Goal: Find specific page/section: Find specific page/section

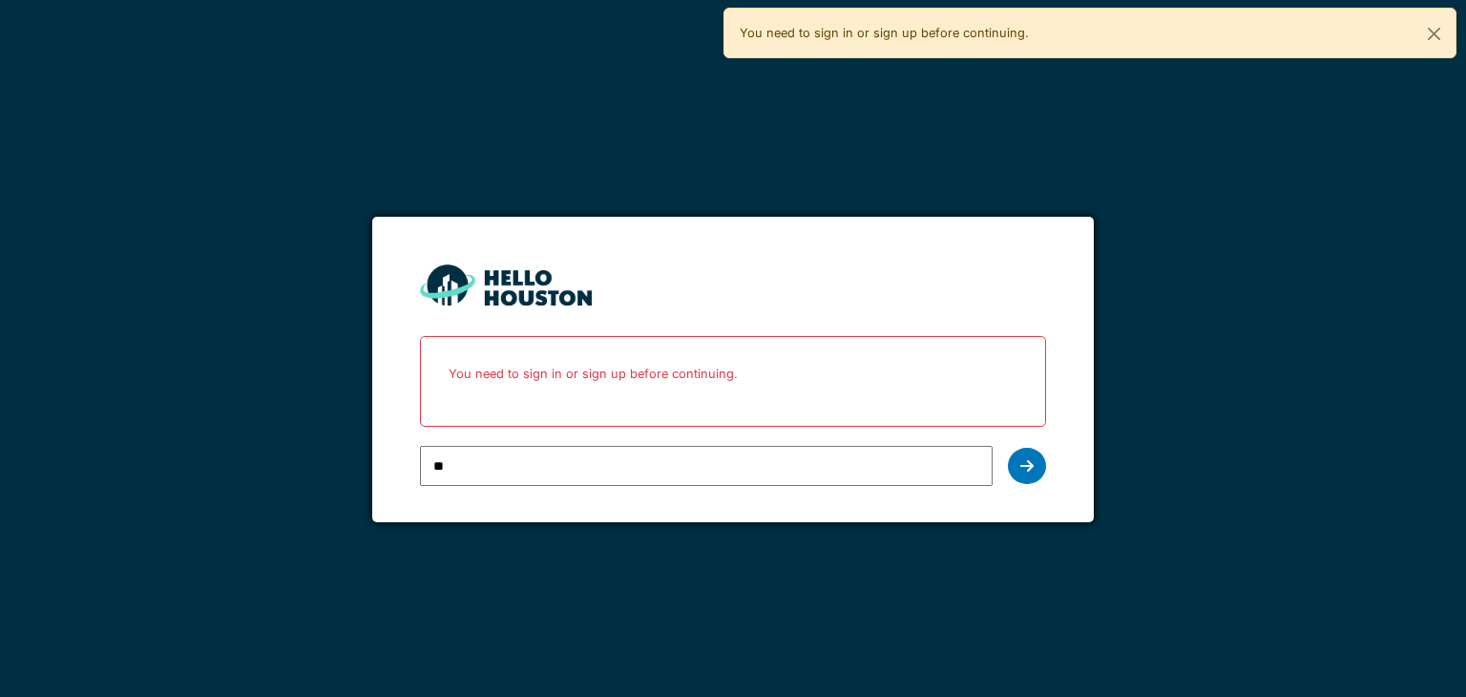
type input "**********"
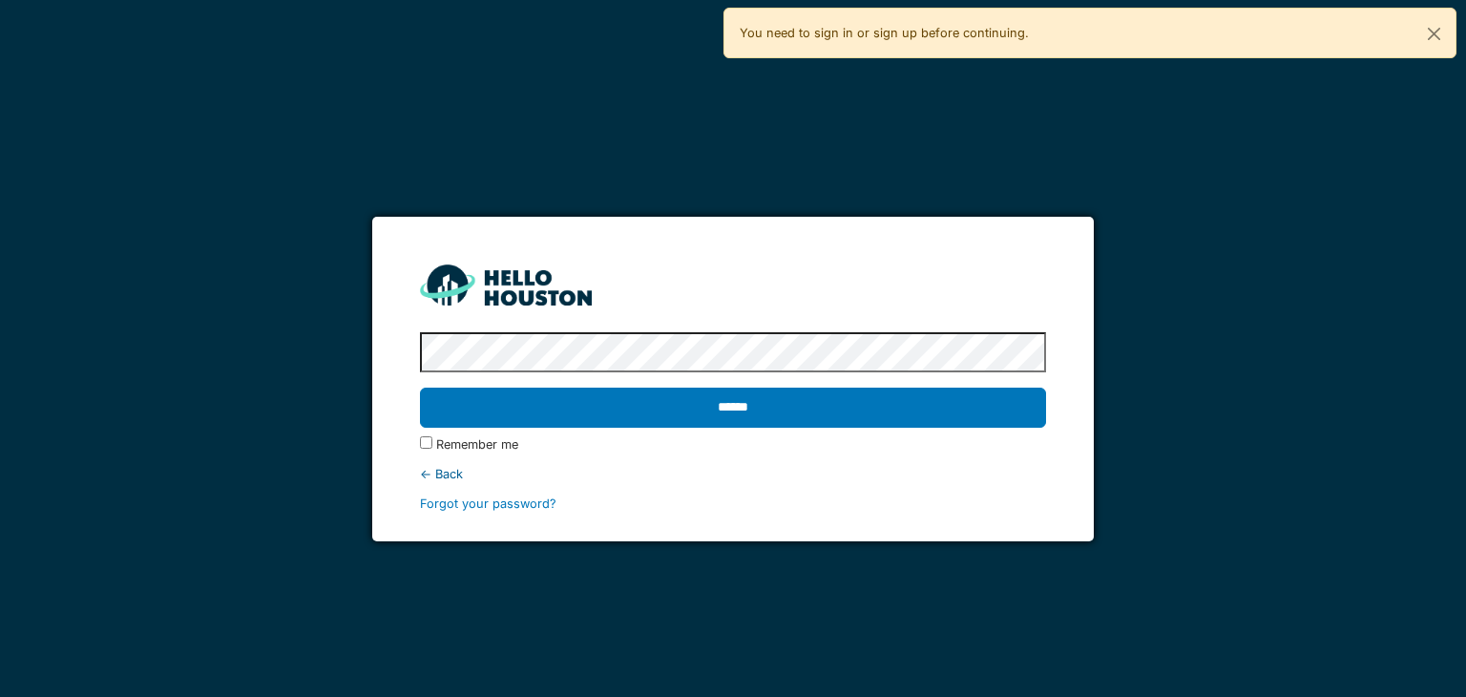
click at [420, 387] on input "******" at bounding box center [732, 407] width 625 height 40
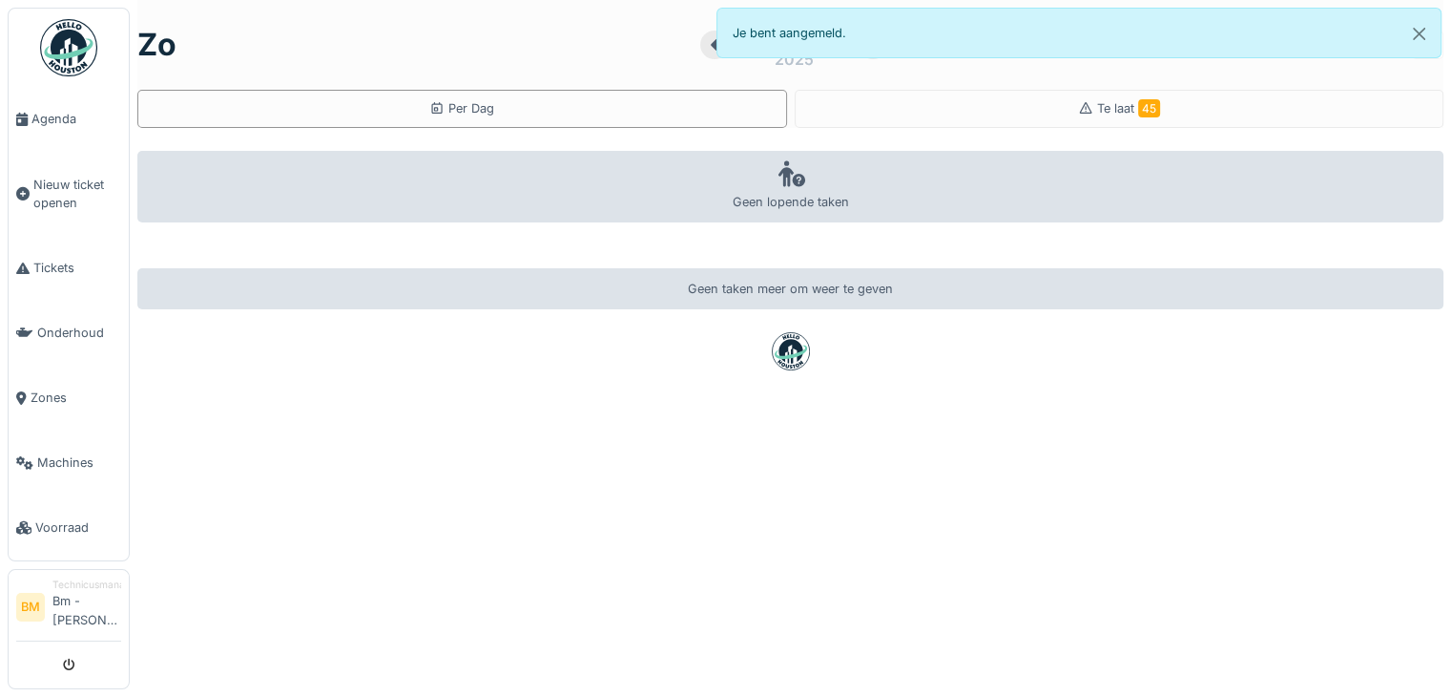
drag, startPoint x: 0, startPoint y: 0, endPoint x: 42, endPoint y: 112, distance: 119.3
click at [42, 112] on div at bounding box center [725, 348] width 1451 height 697
click at [50, 118] on span "Agenda" at bounding box center [76, 119] width 90 height 18
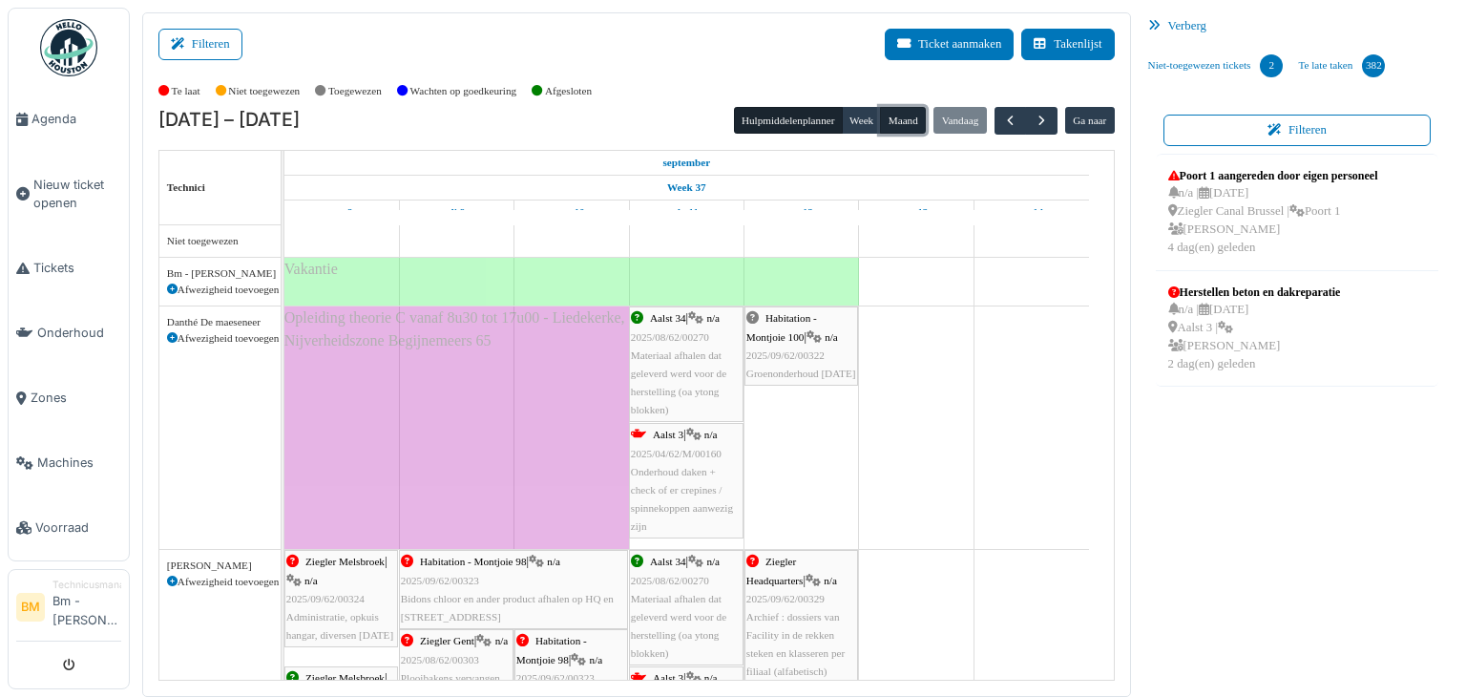
click at [896, 119] on button "Maand" at bounding box center [903, 120] width 46 height 27
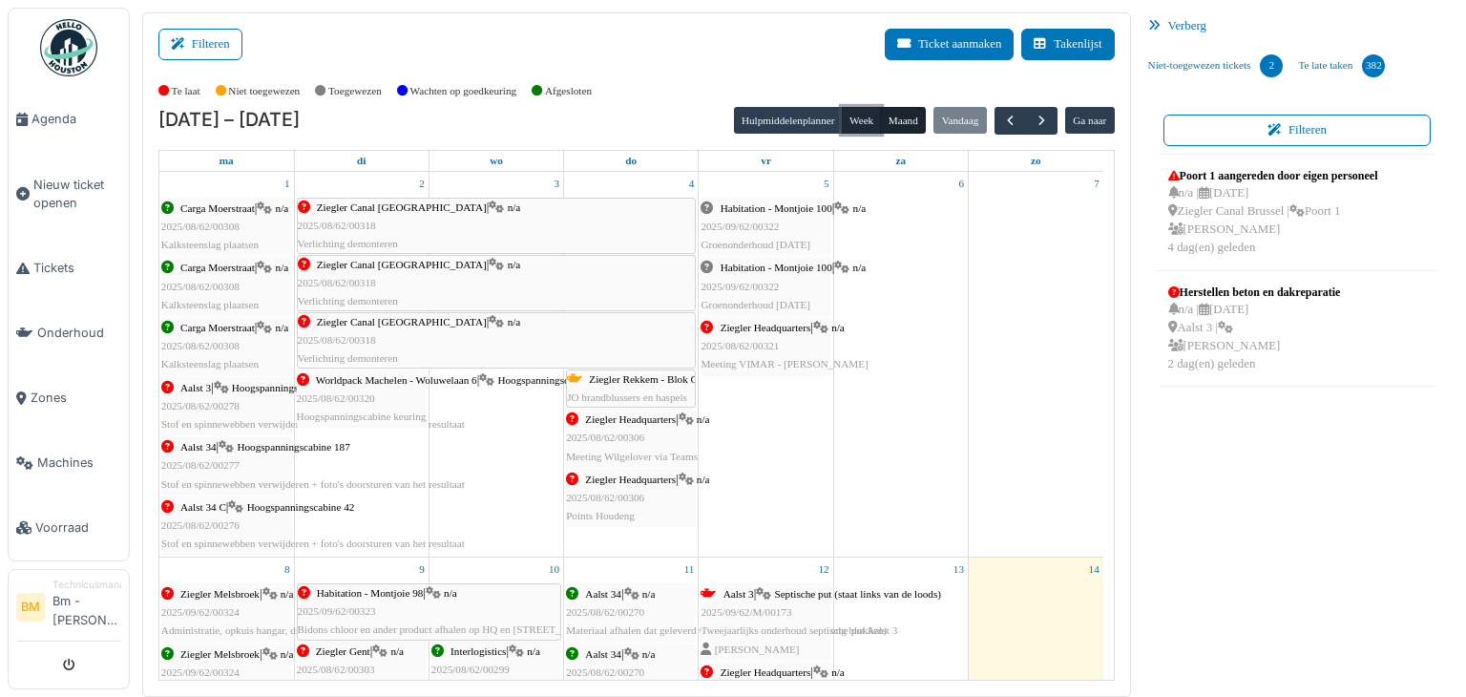
click at [858, 120] on button "Week" at bounding box center [862, 120] width 40 height 27
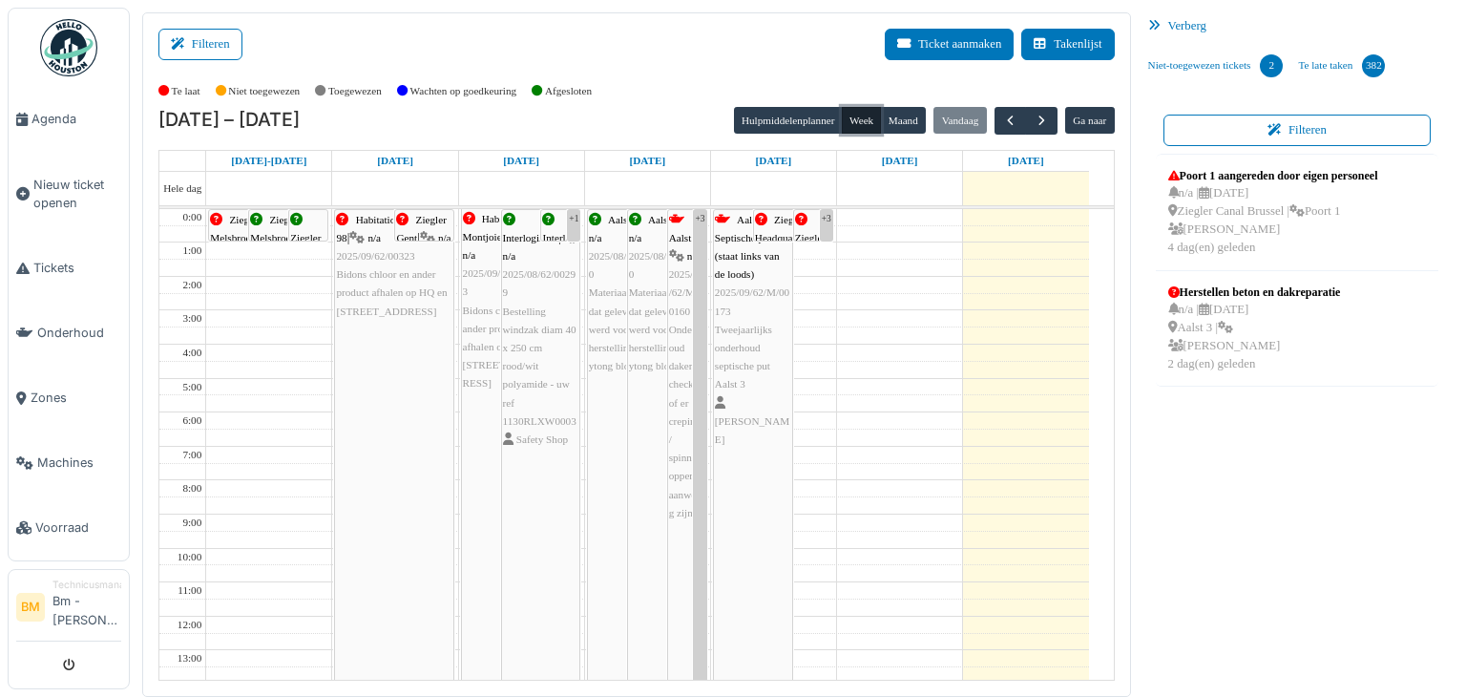
scroll to position [202, 0]
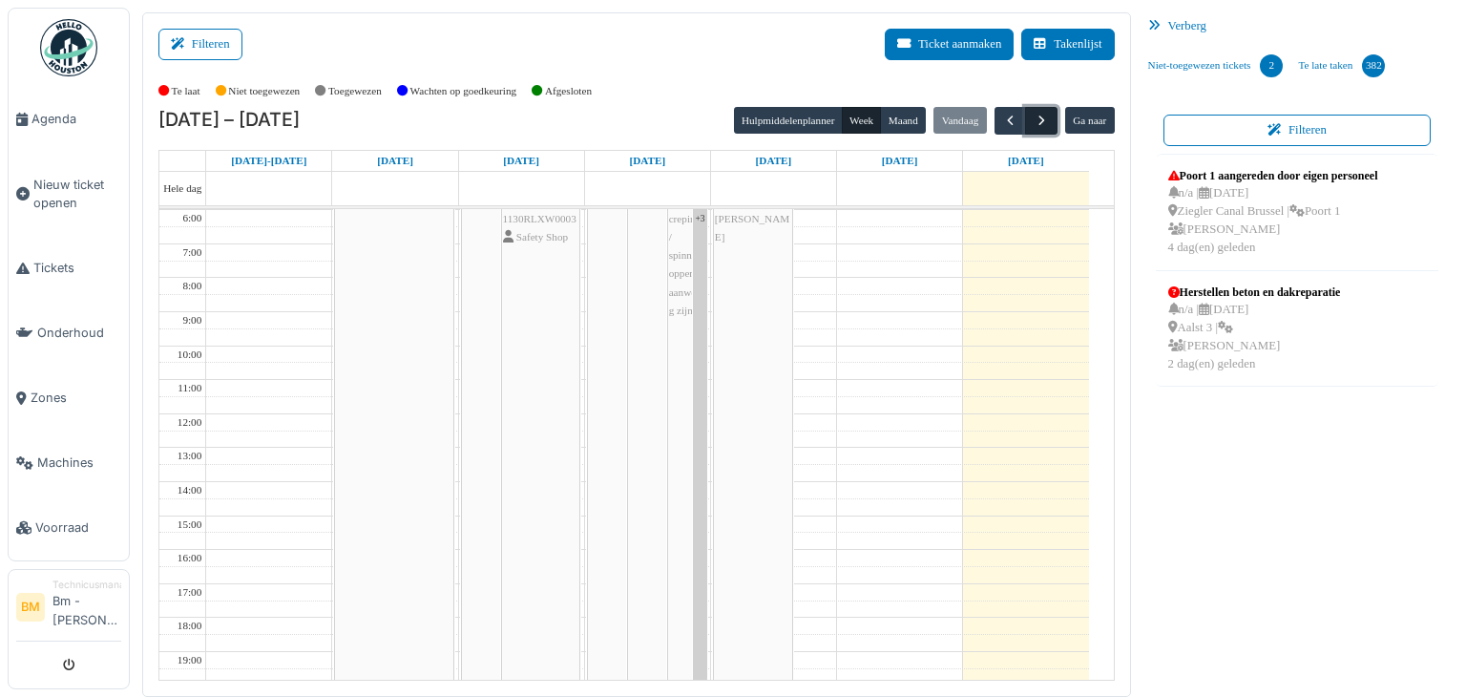
click at [1037, 116] on span "button" at bounding box center [1041, 121] width 16 height 16
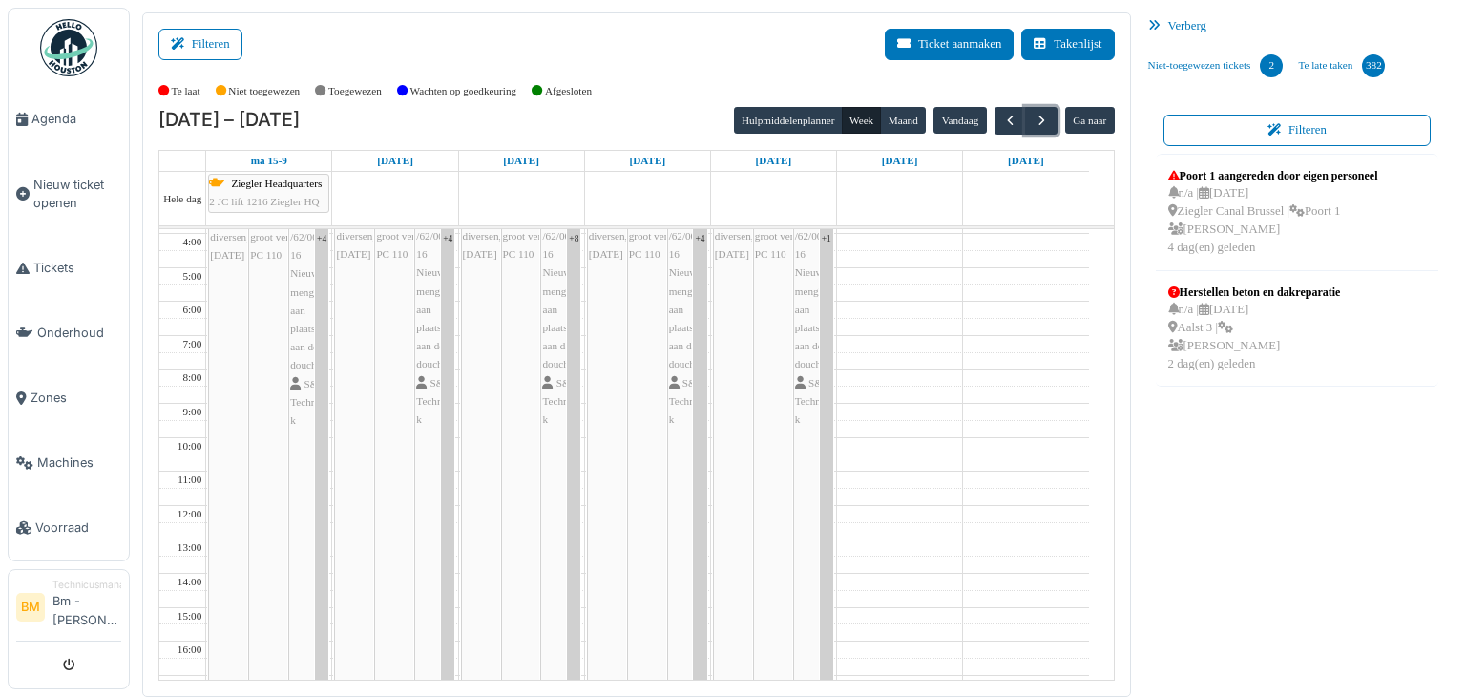
scroll to position [75, 0]
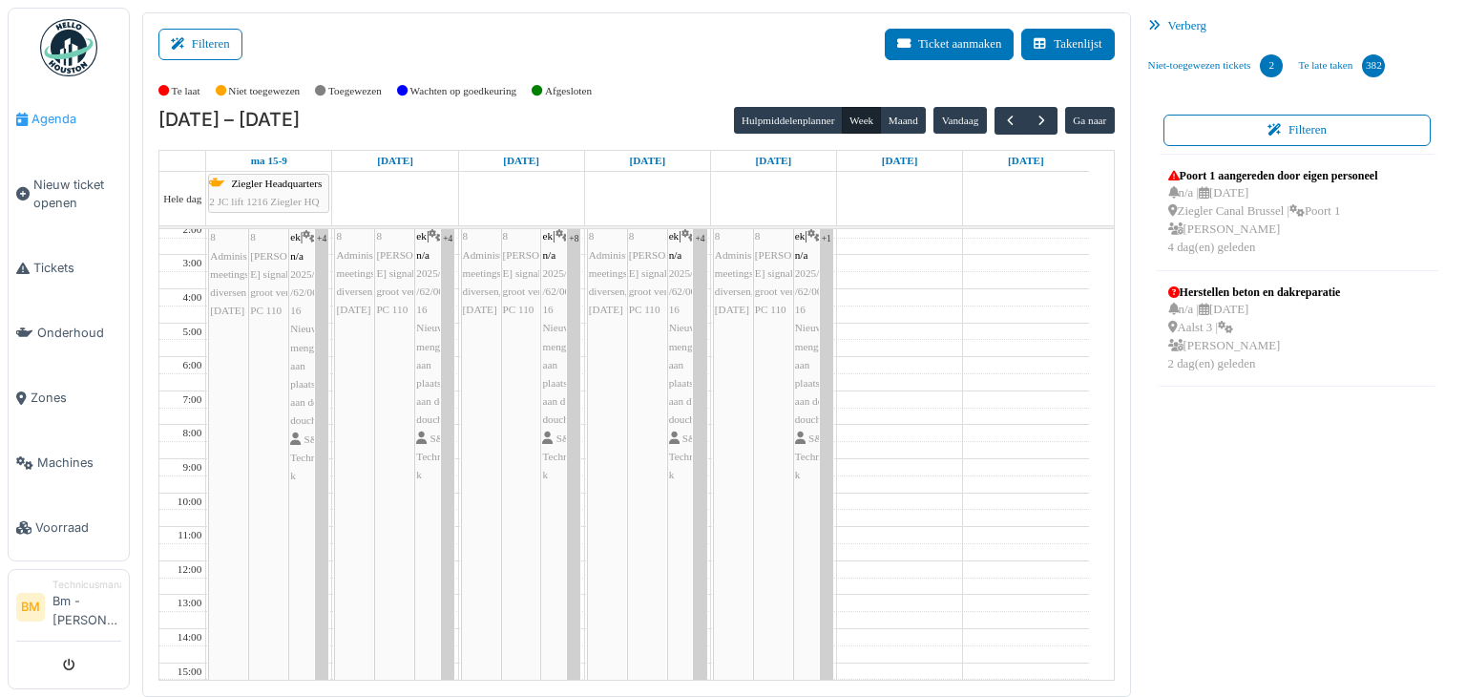
click at [38, 121] on span "Agenda" at bounding box center [76, 119] width 90 height 18
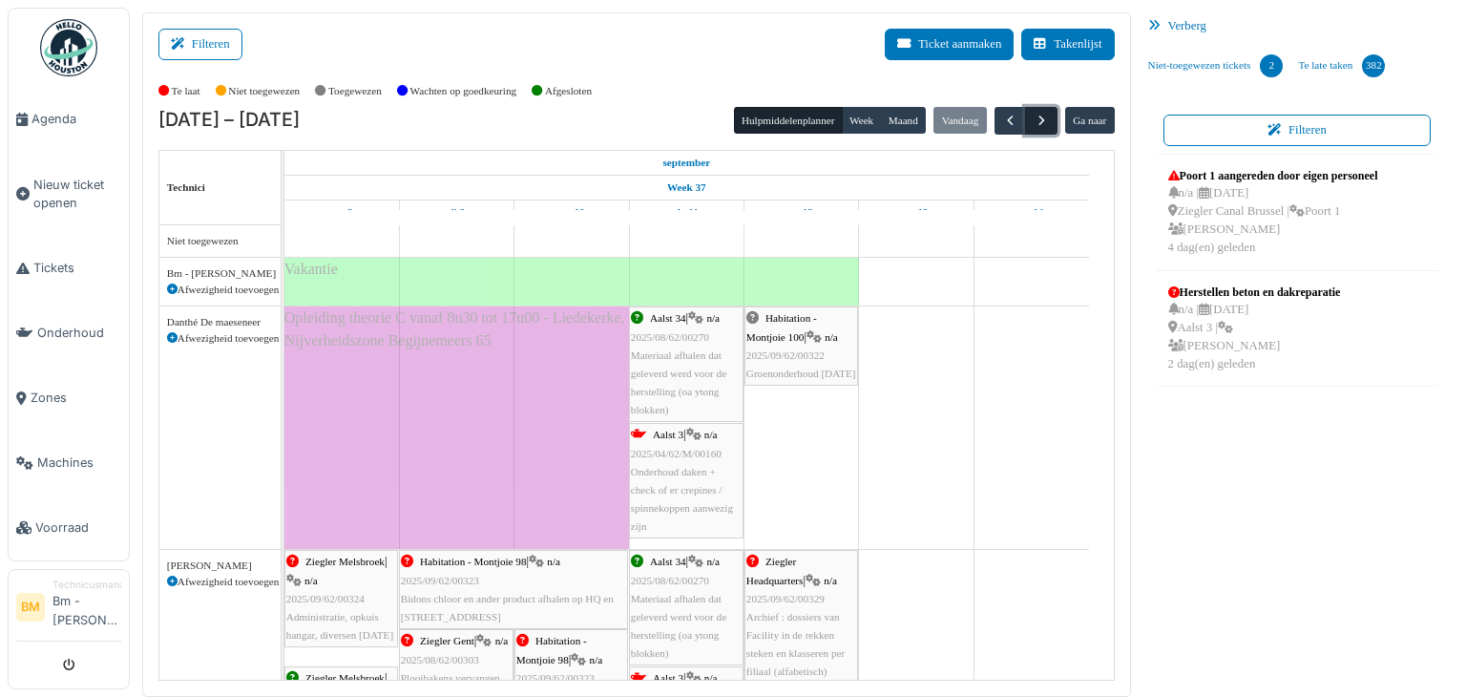
click at [1036, 119] on span "button" at bounding box center [1041, 121] width 16 height 16
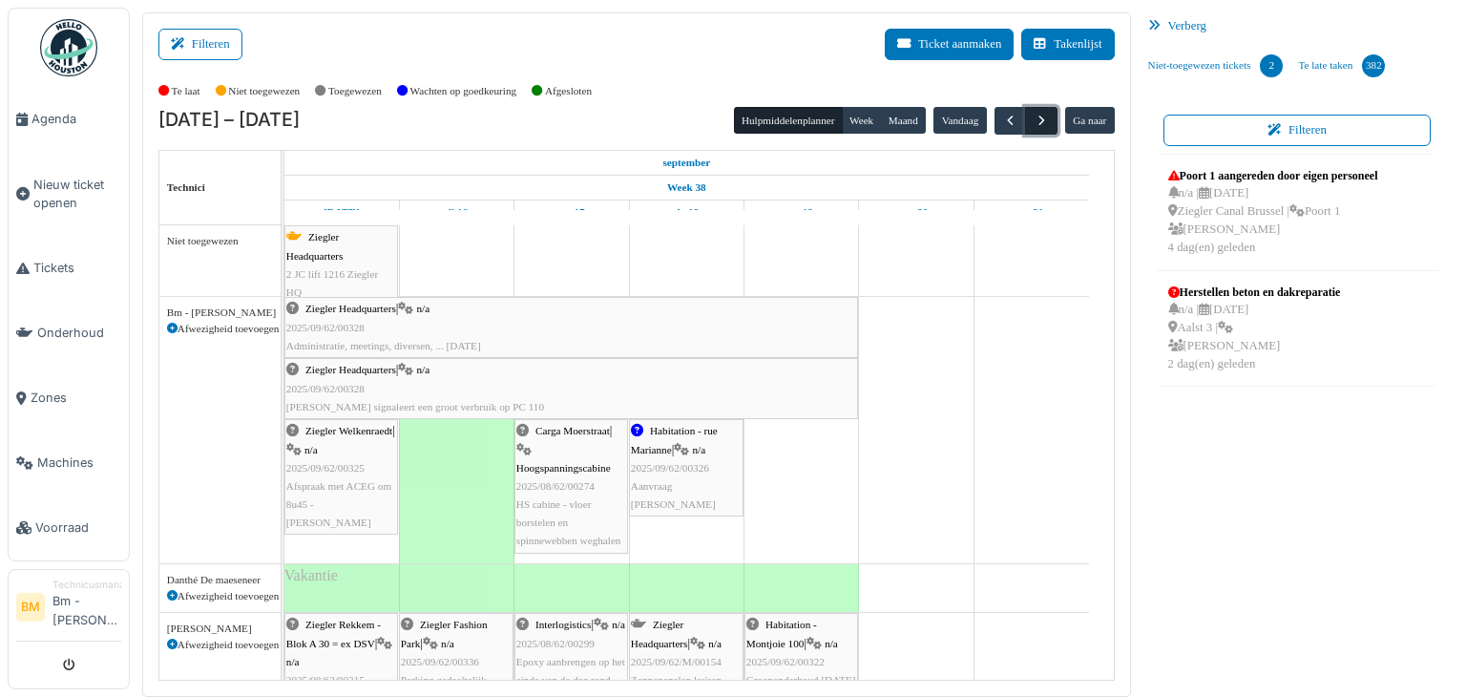
click at [1036, 119] on span "button" at bounding box center [1041, 121] width 16 height 16
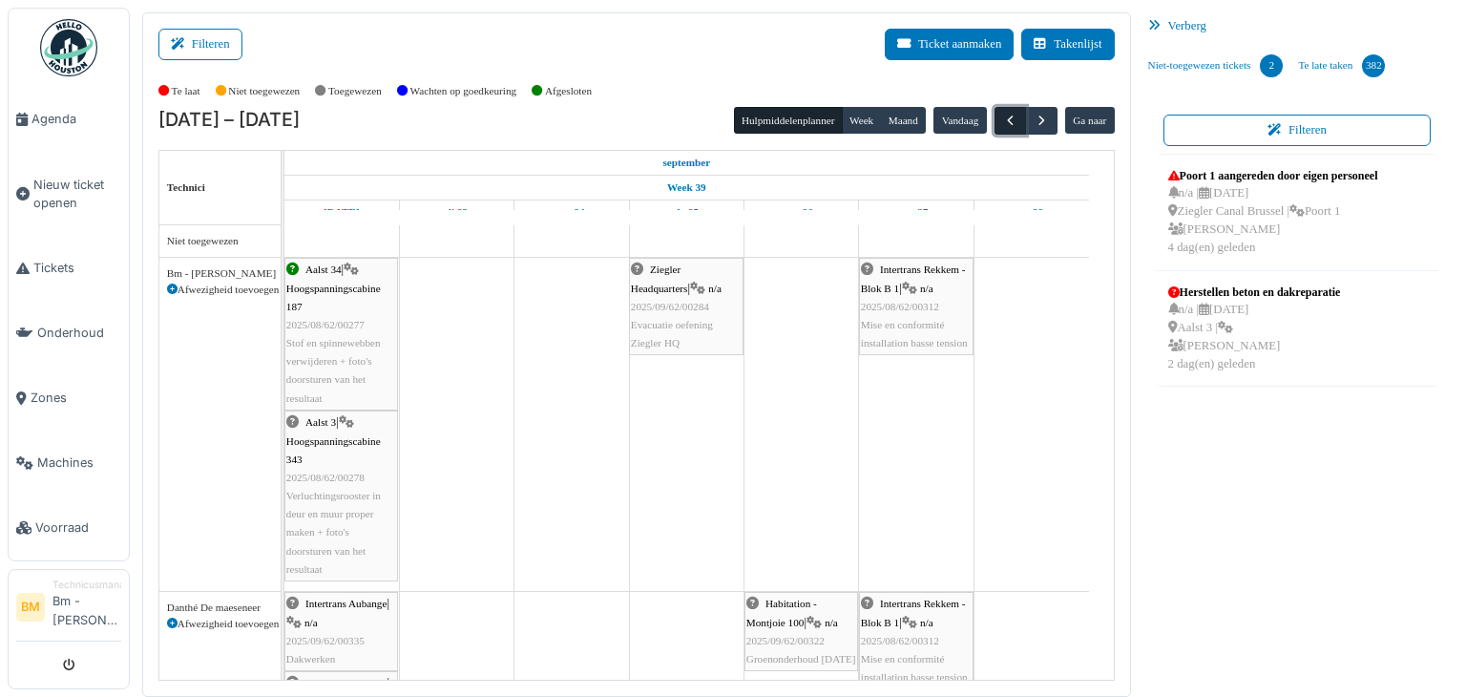
click at [1008, 116] on span "button" at bounding box center [1010, 121] width 16 height 16
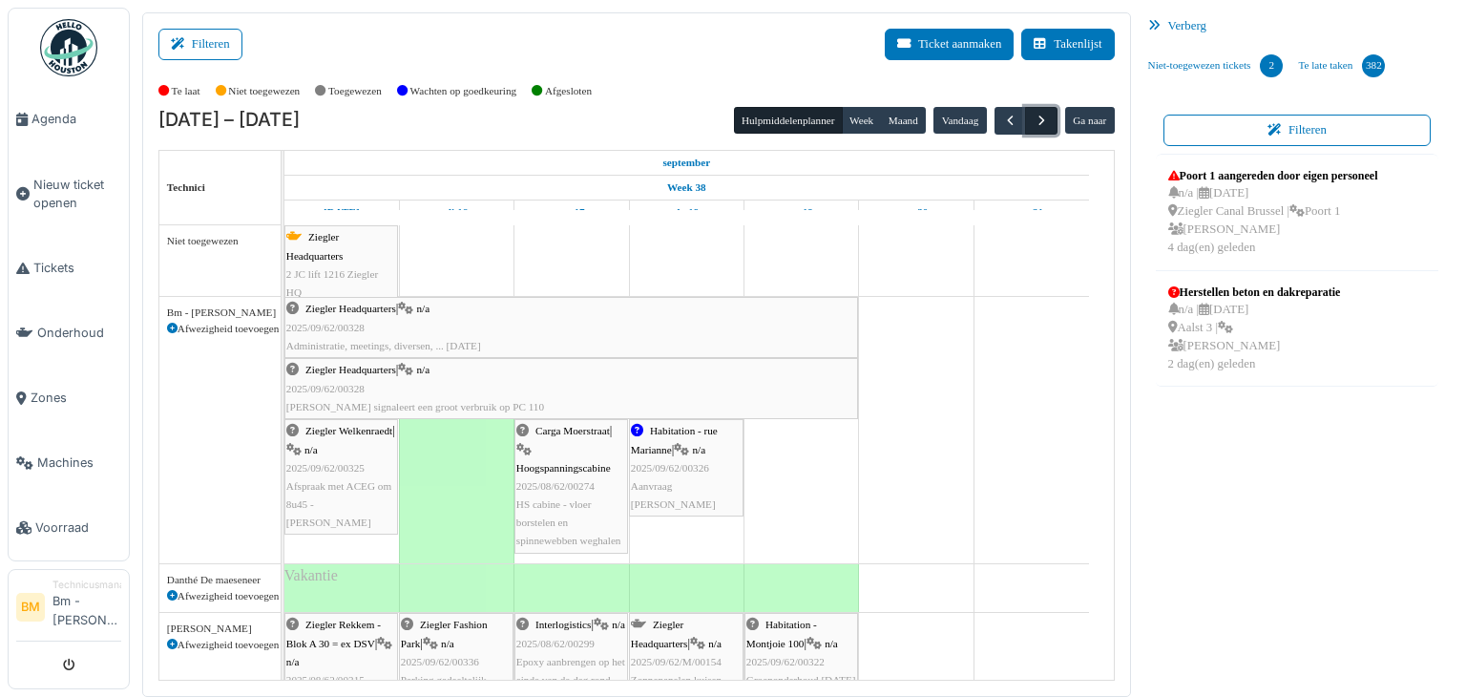
click at [1033, 118] on span "button" at bounding box center [1041, 121] width 16 height 16
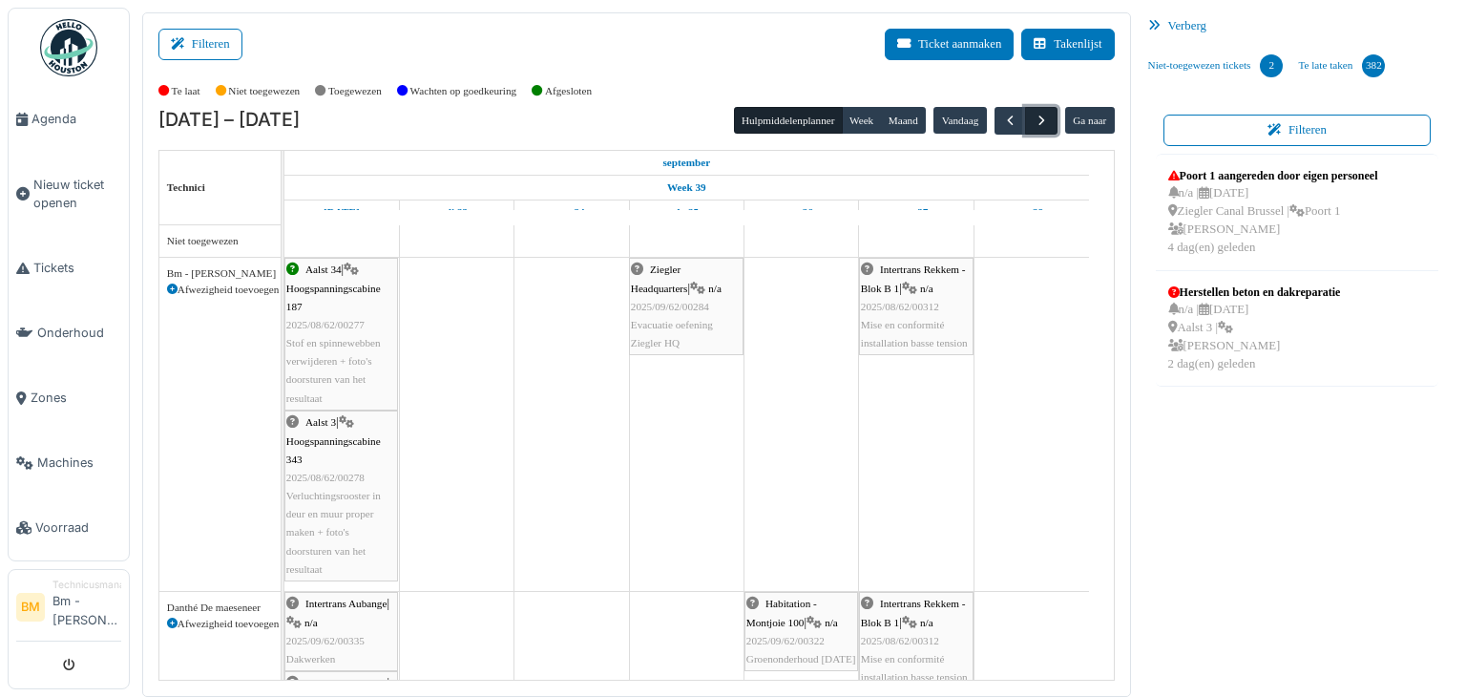
click at [1033, 118] on span "button" at bounding box center [1041, 121] width 16 height 16
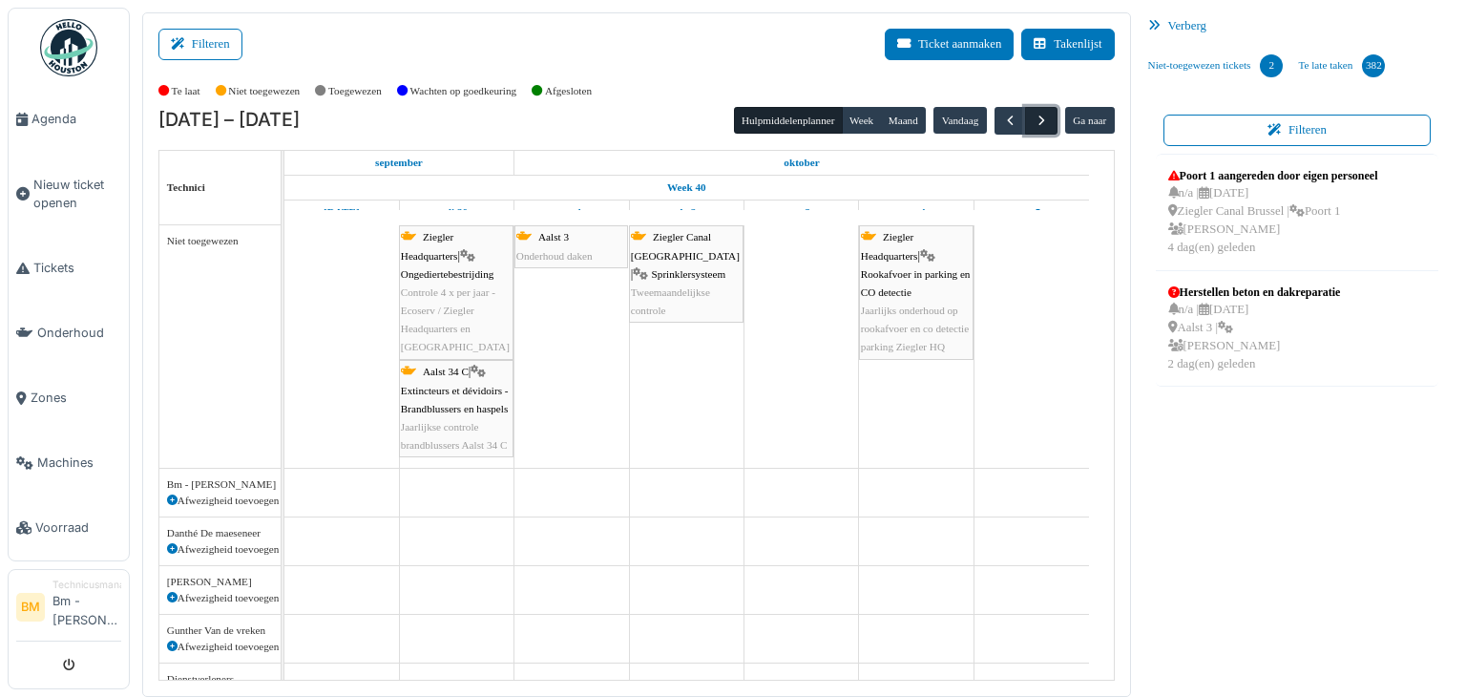
click at [1033, 118] on span "button" at bounding box center [1041, 121] width 16 height 16
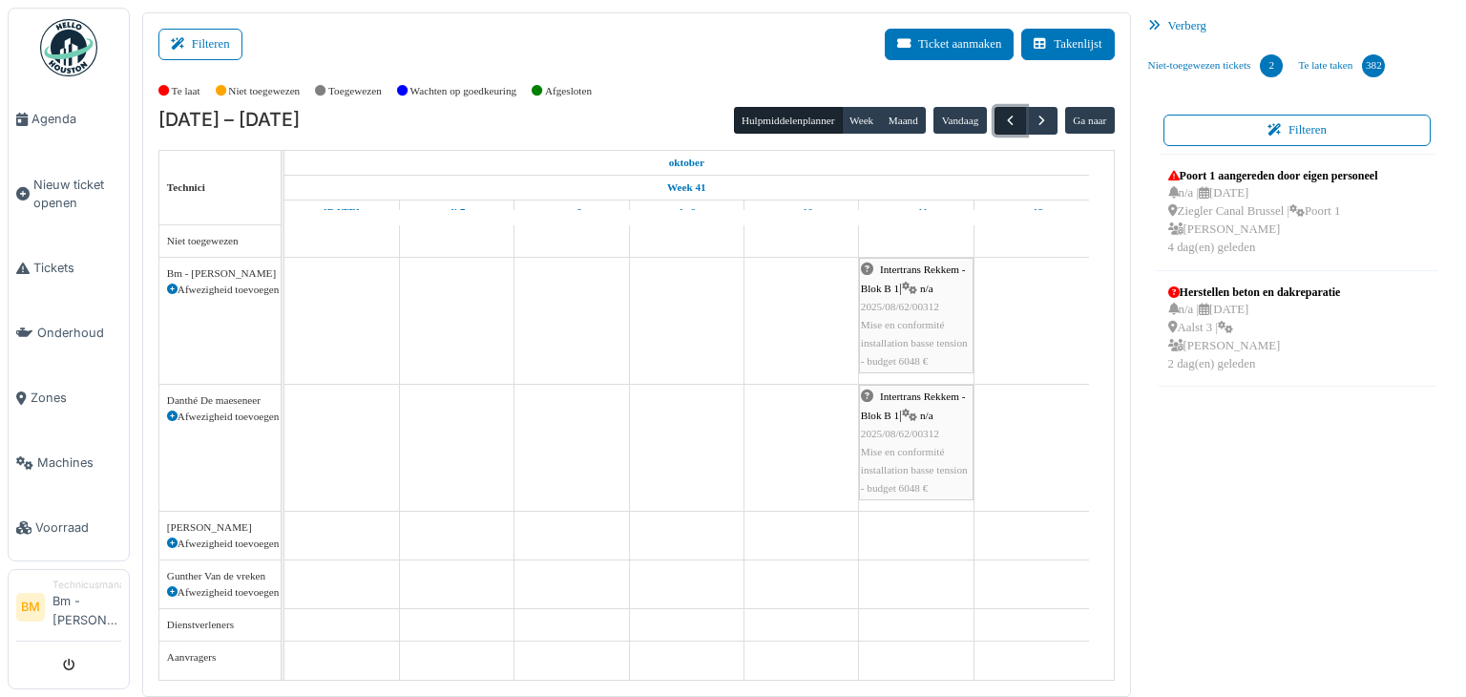
click at [1002, 113] on span "button" at bounding box center [1010, 121] width 16 height 16
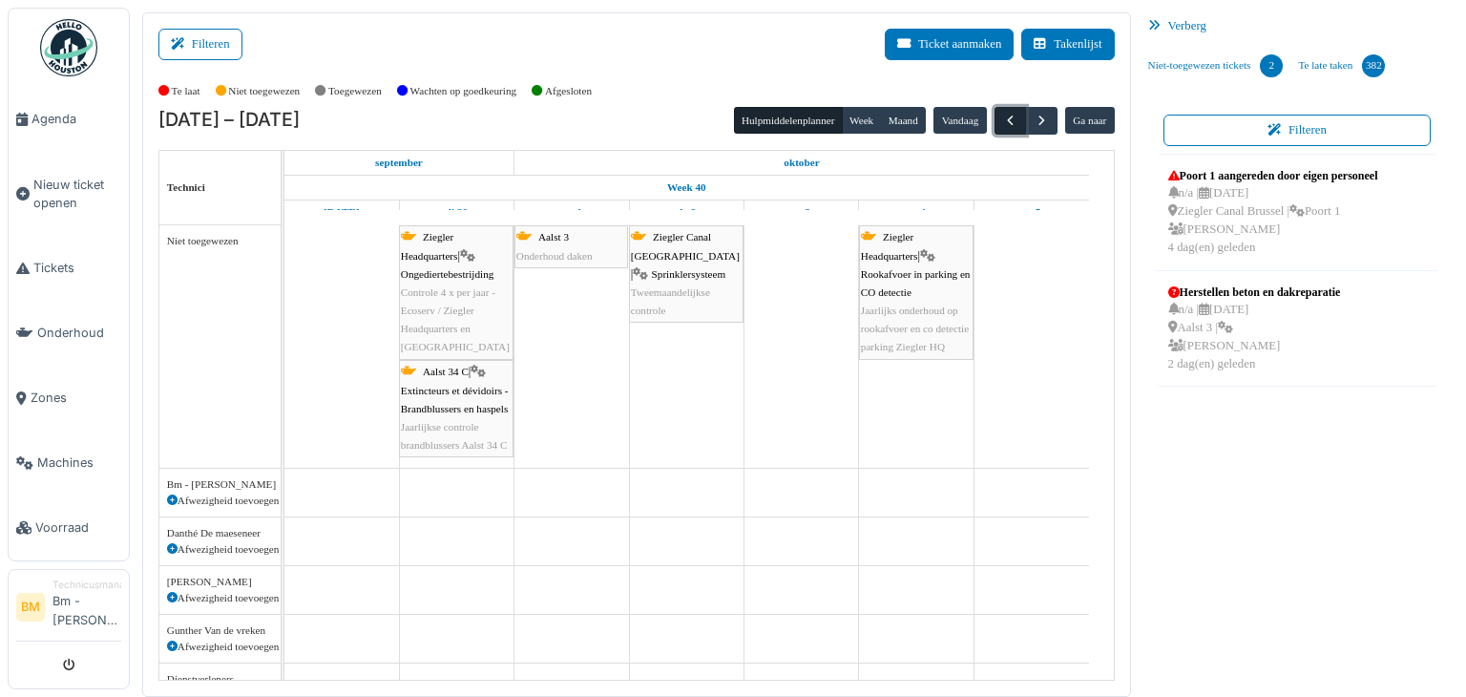
click at [1002, 124] on span "button" at bounding box center [1010, 121] width 16 height 16
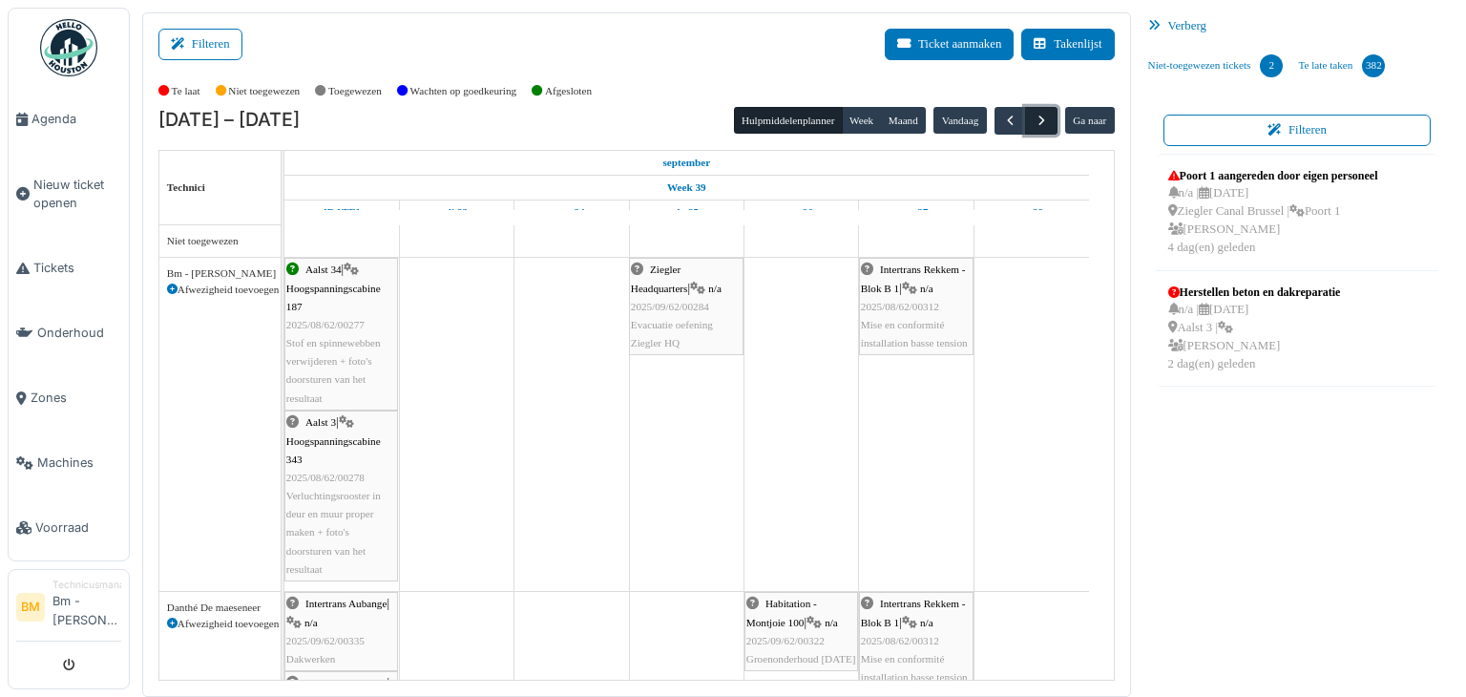
click at [1035, 117] on span "button" at bounding box center [1041, 121] width 16 height 16
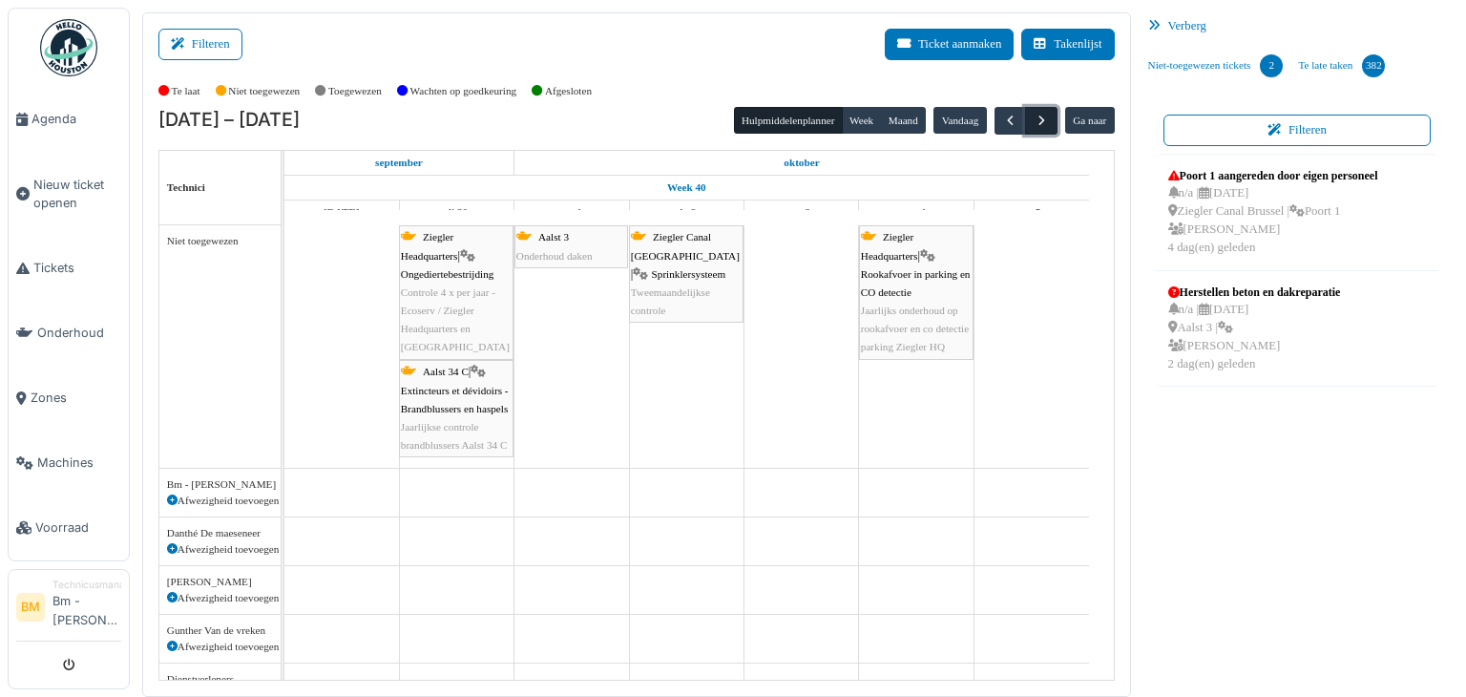
click at [1035, 117] on span "button" at bounding box center [1041, 121] width 16 height 16
